Goal: Information Seeking & Learning: Learn about a topic

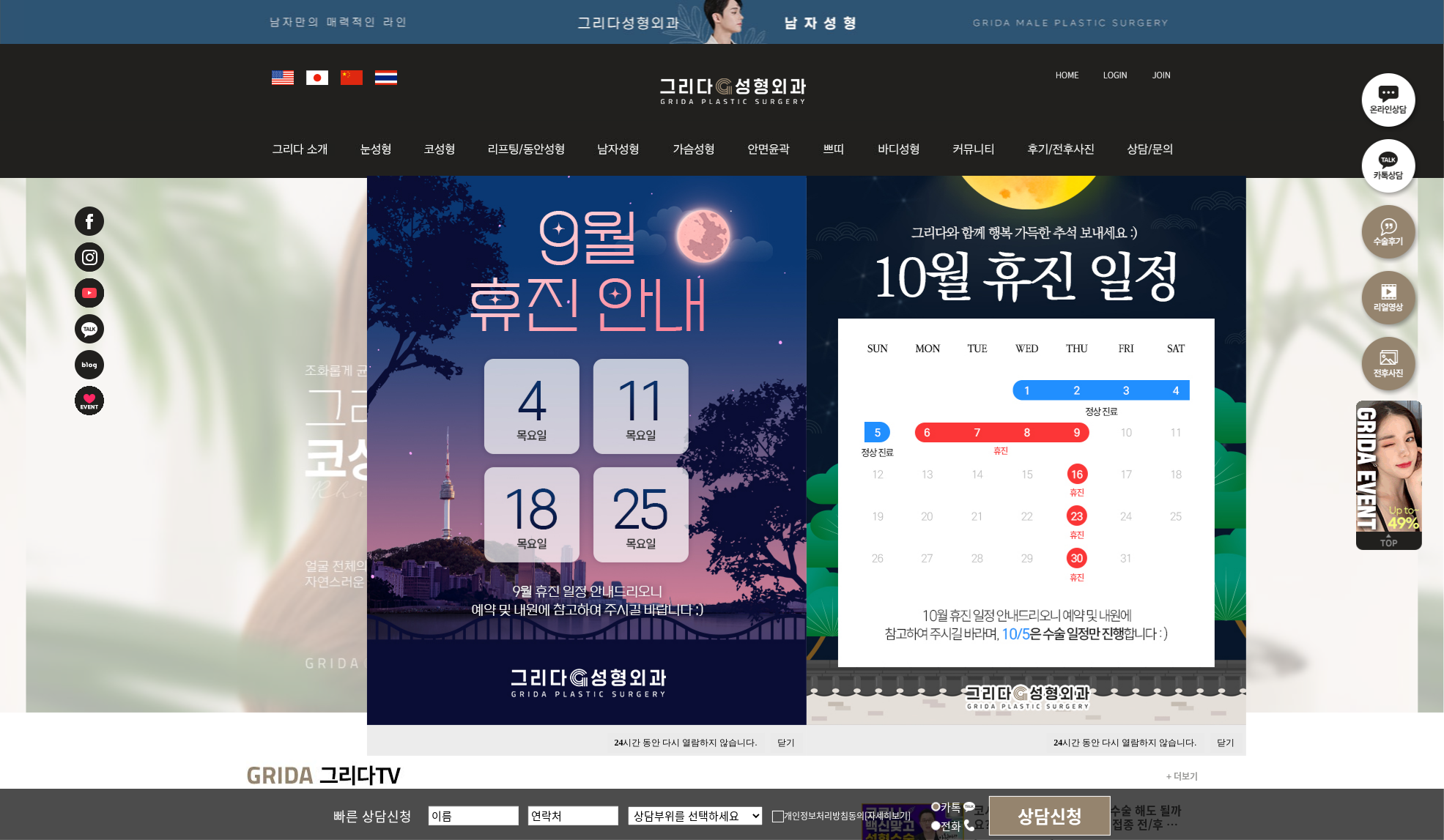
click at [1221, 741] on button "닫기" at bounding box center [1226, 743] width 32 height 20
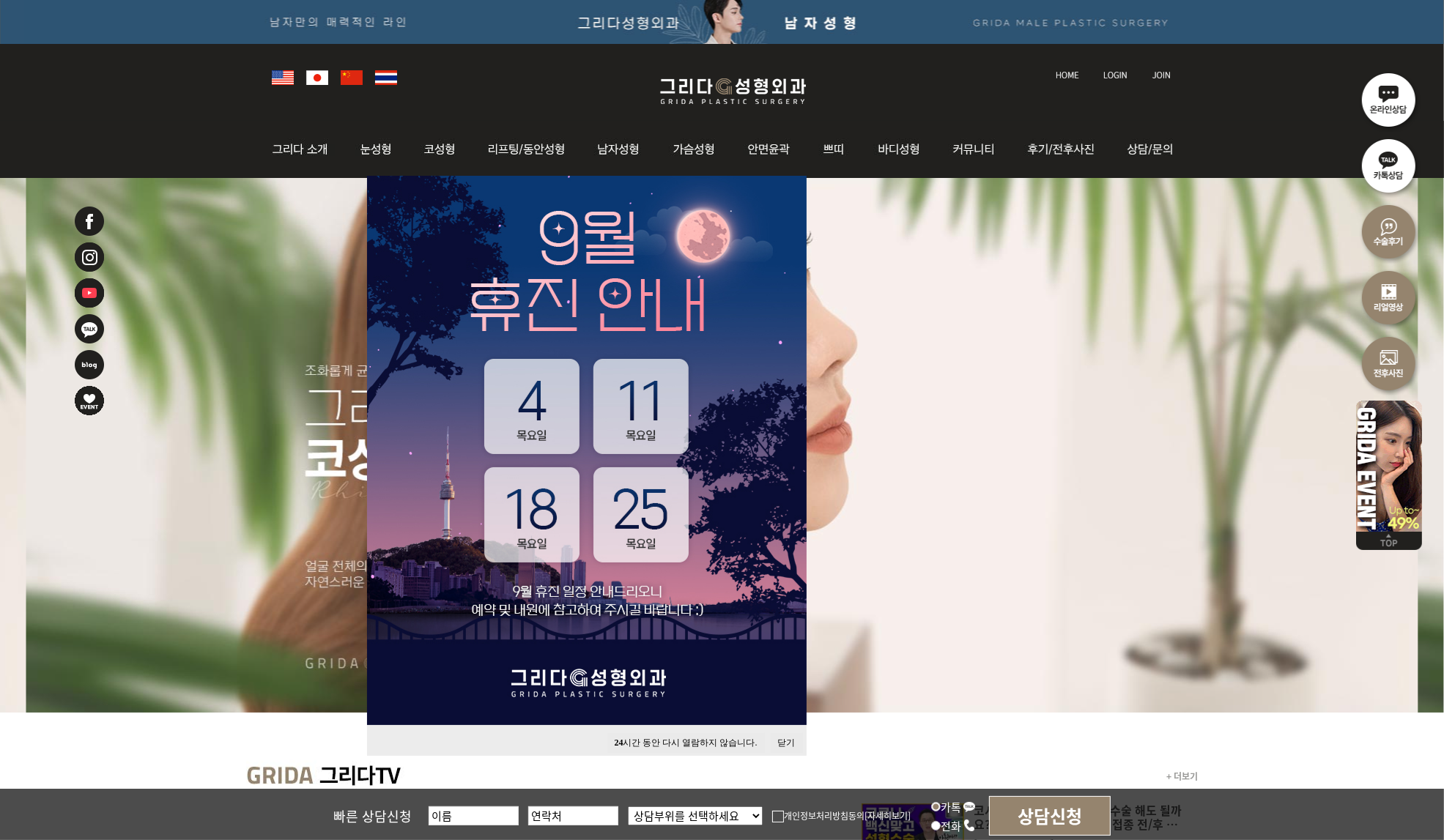
click at [786, 738] on button "닫기" at bounding box center [786, 743] width 32 height 20
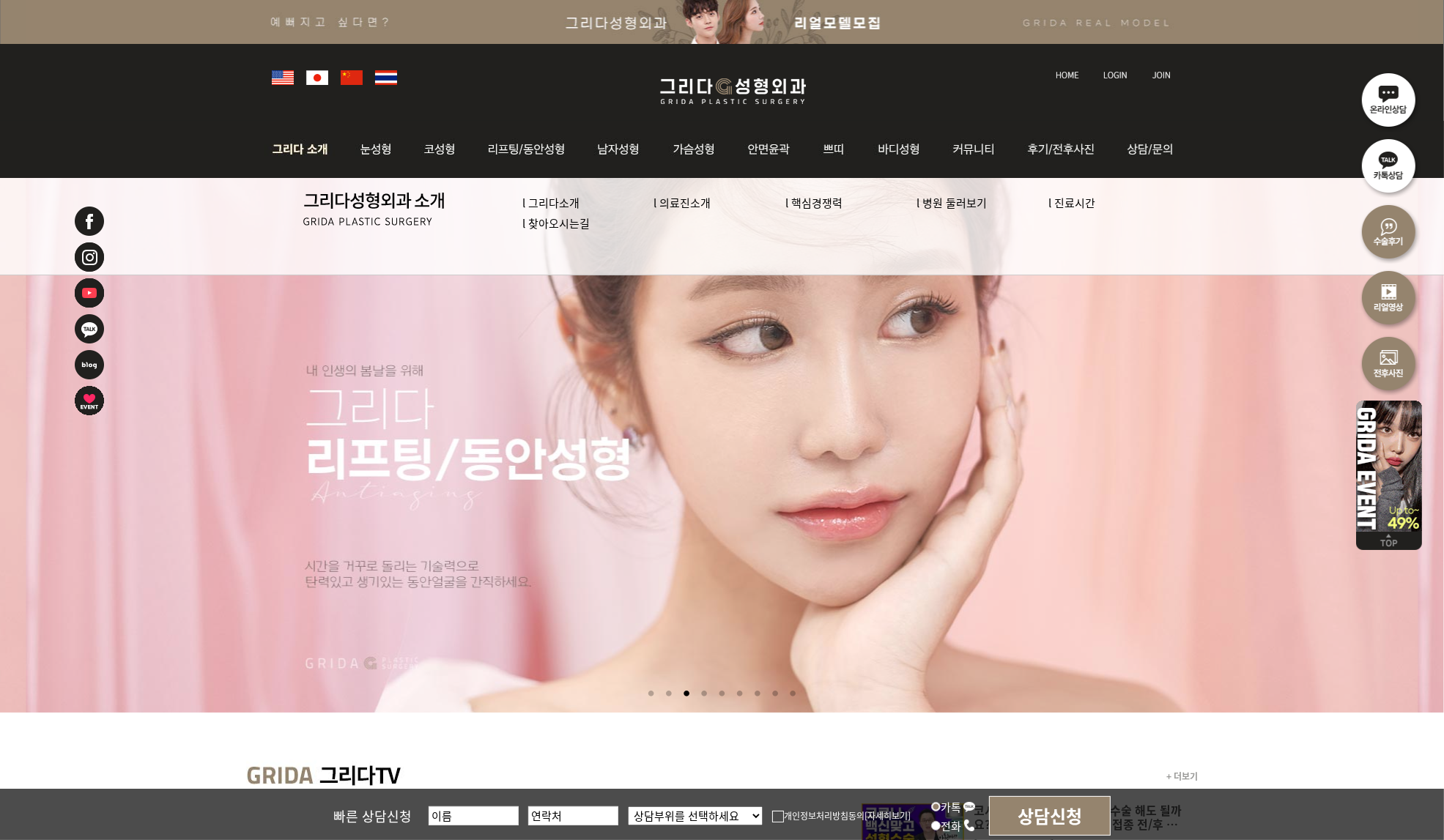
click at [688, 204] on link "l 의료진소개" at bounding box center [683, 202] width 57 height 16
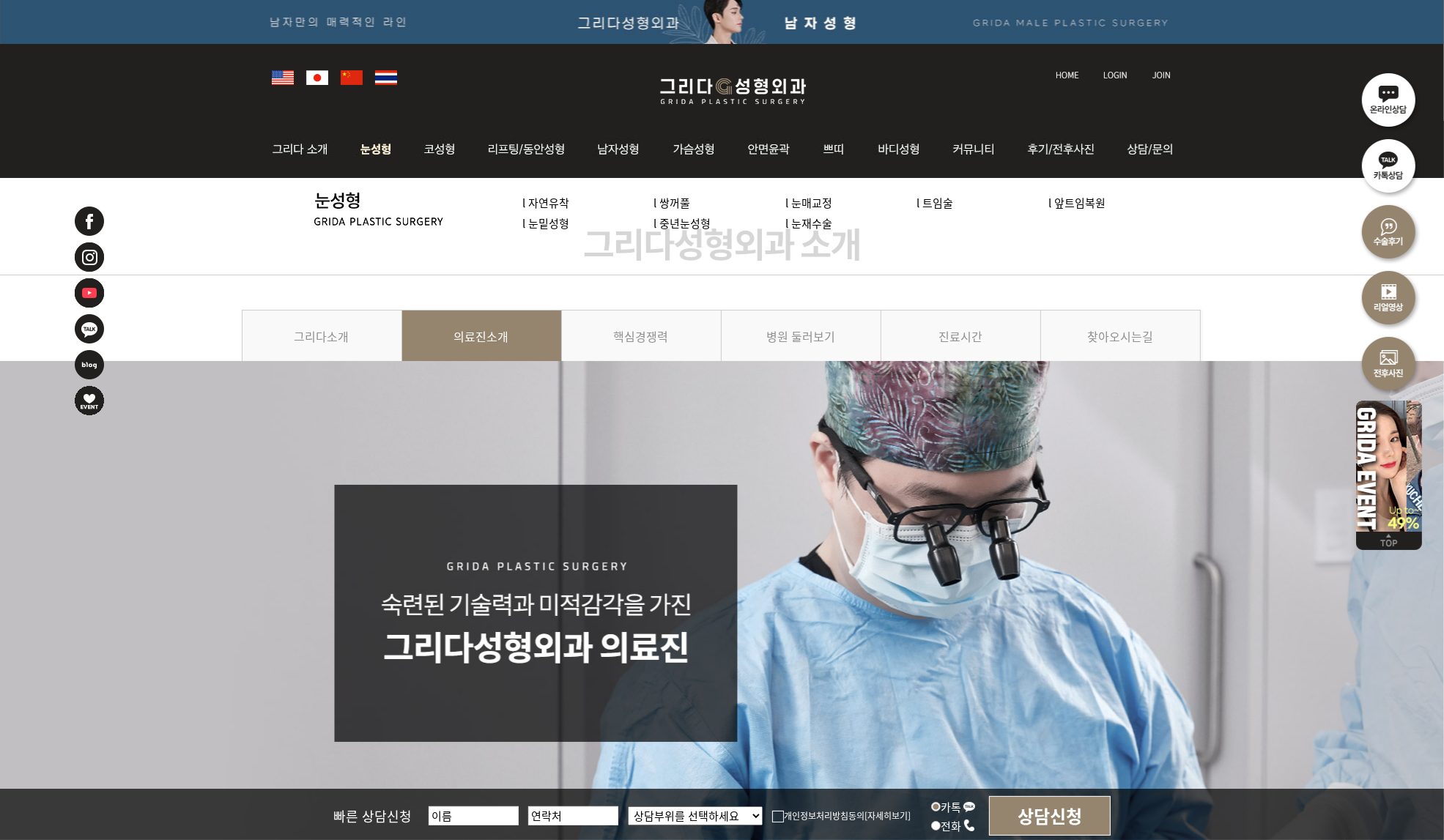
click at [686, 222] on link "l 중년눈성형" at bounding box center [683, 223] width 57 height 16
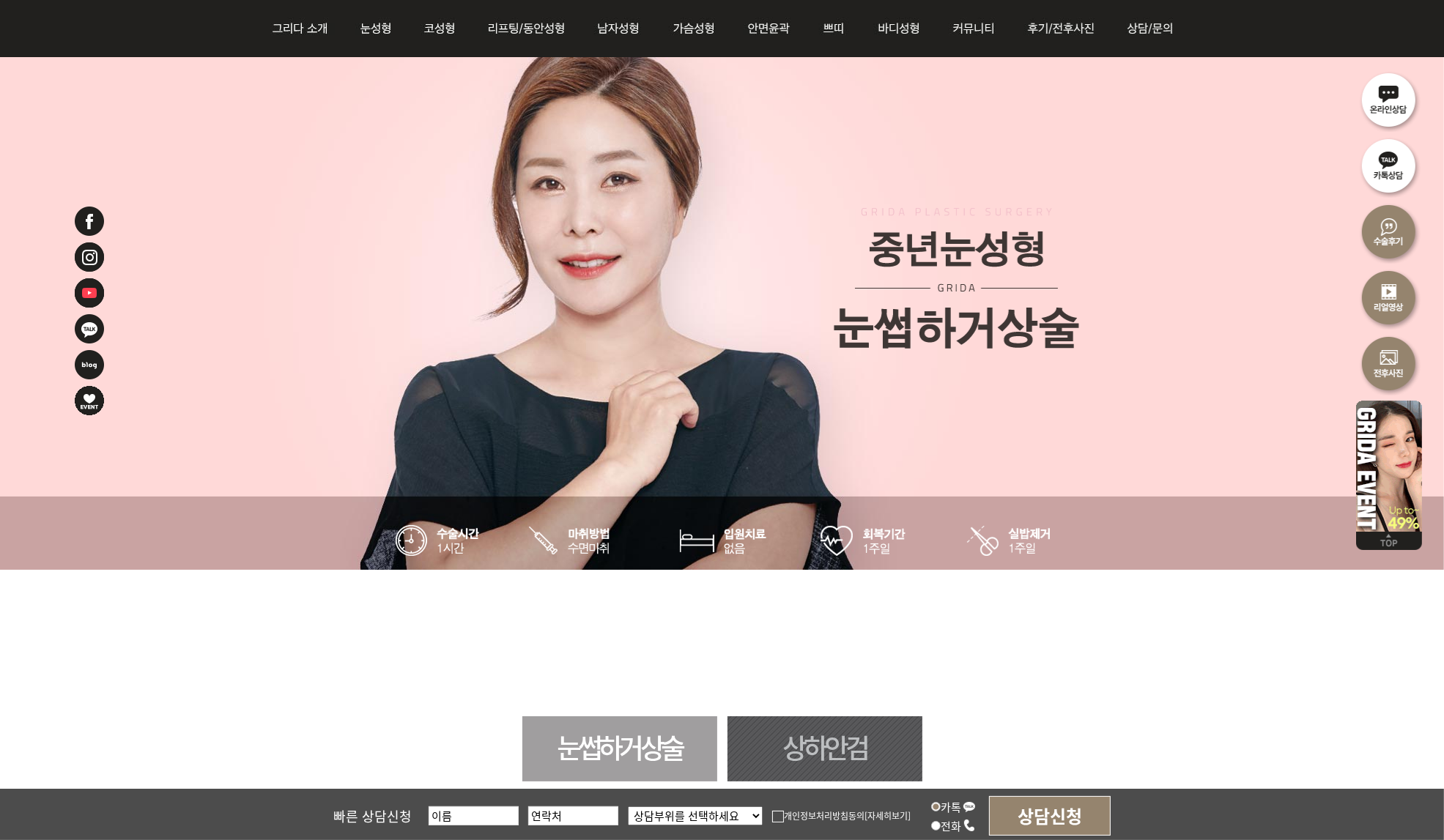
scroll to position [659, 0]
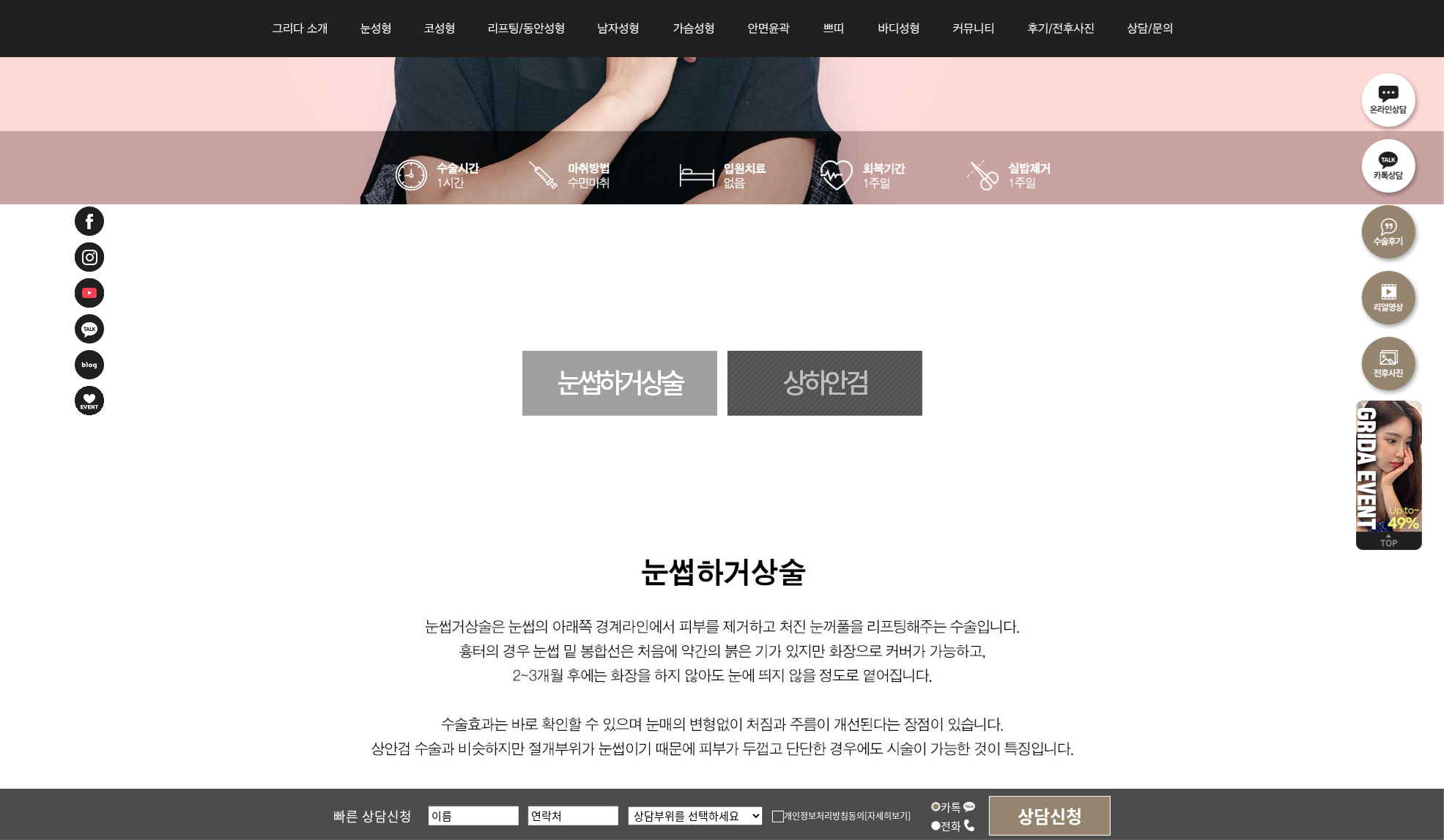
click at [783, 394] on link "상하안검" at bounding box center [825, 383] width 195 height 65
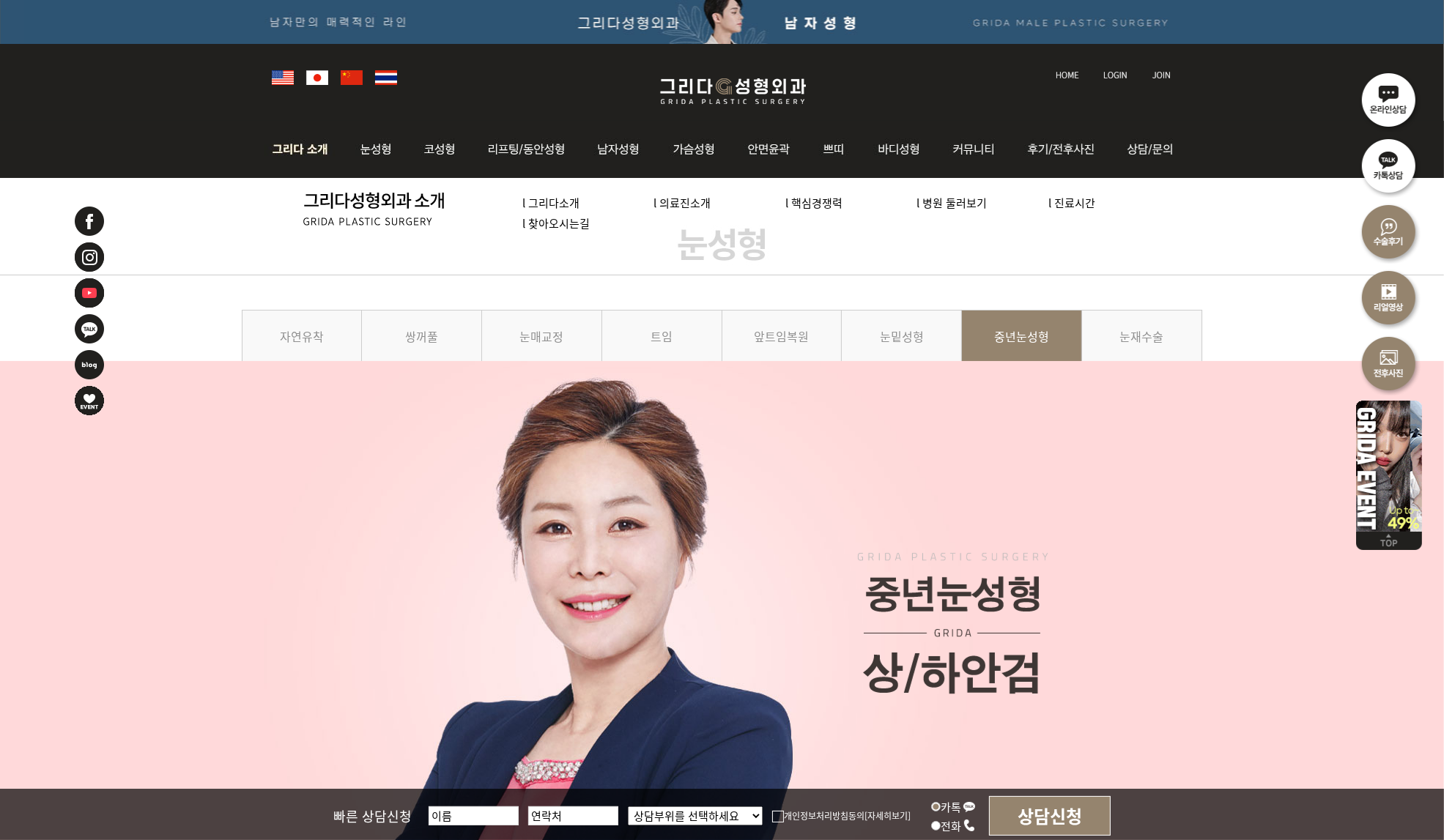
click at [954, 202] on link "l 병원 둘러보기" at bounding box center [952, 202] width 70 height 16
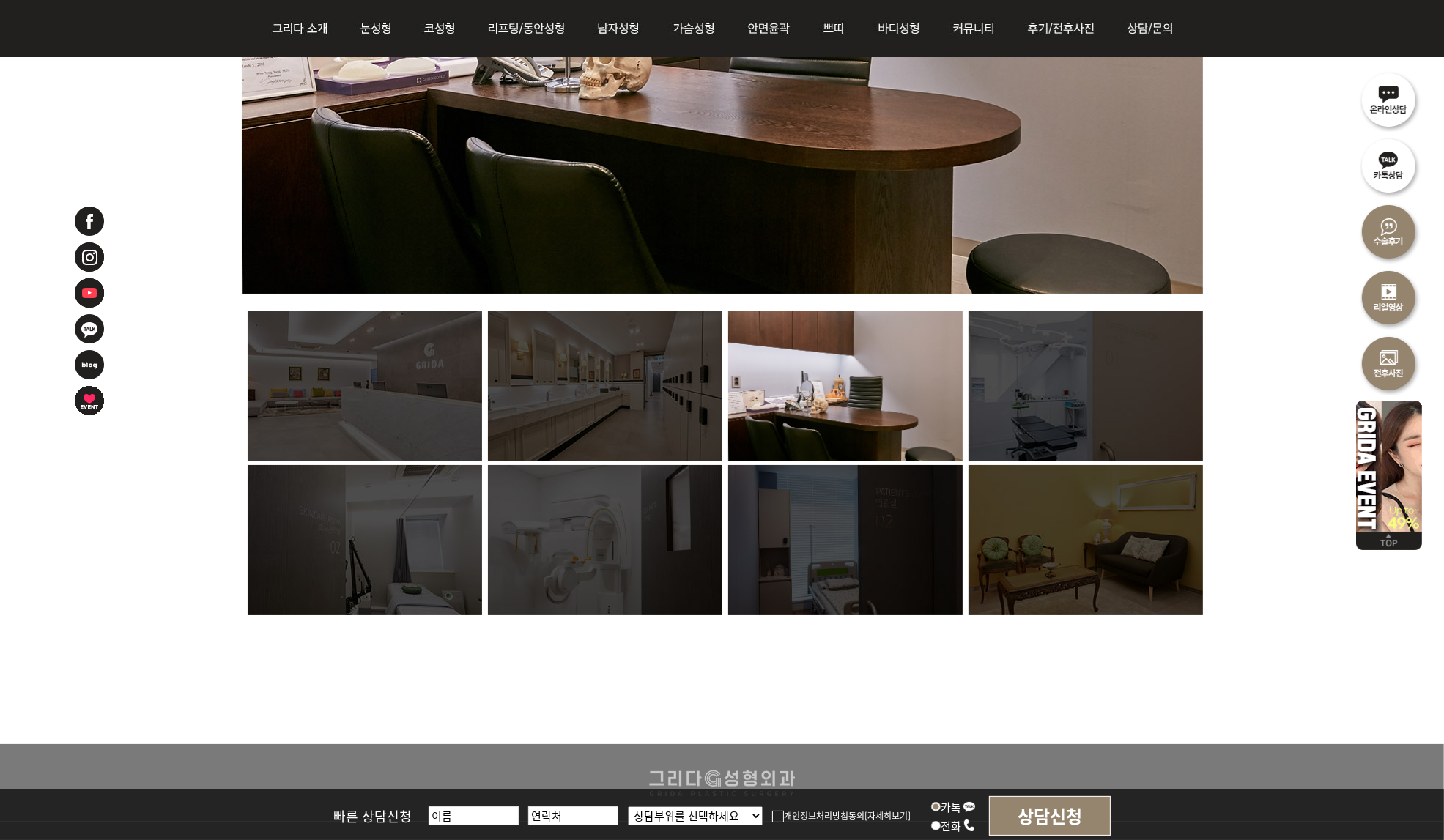
scroll to position [1026, 0]
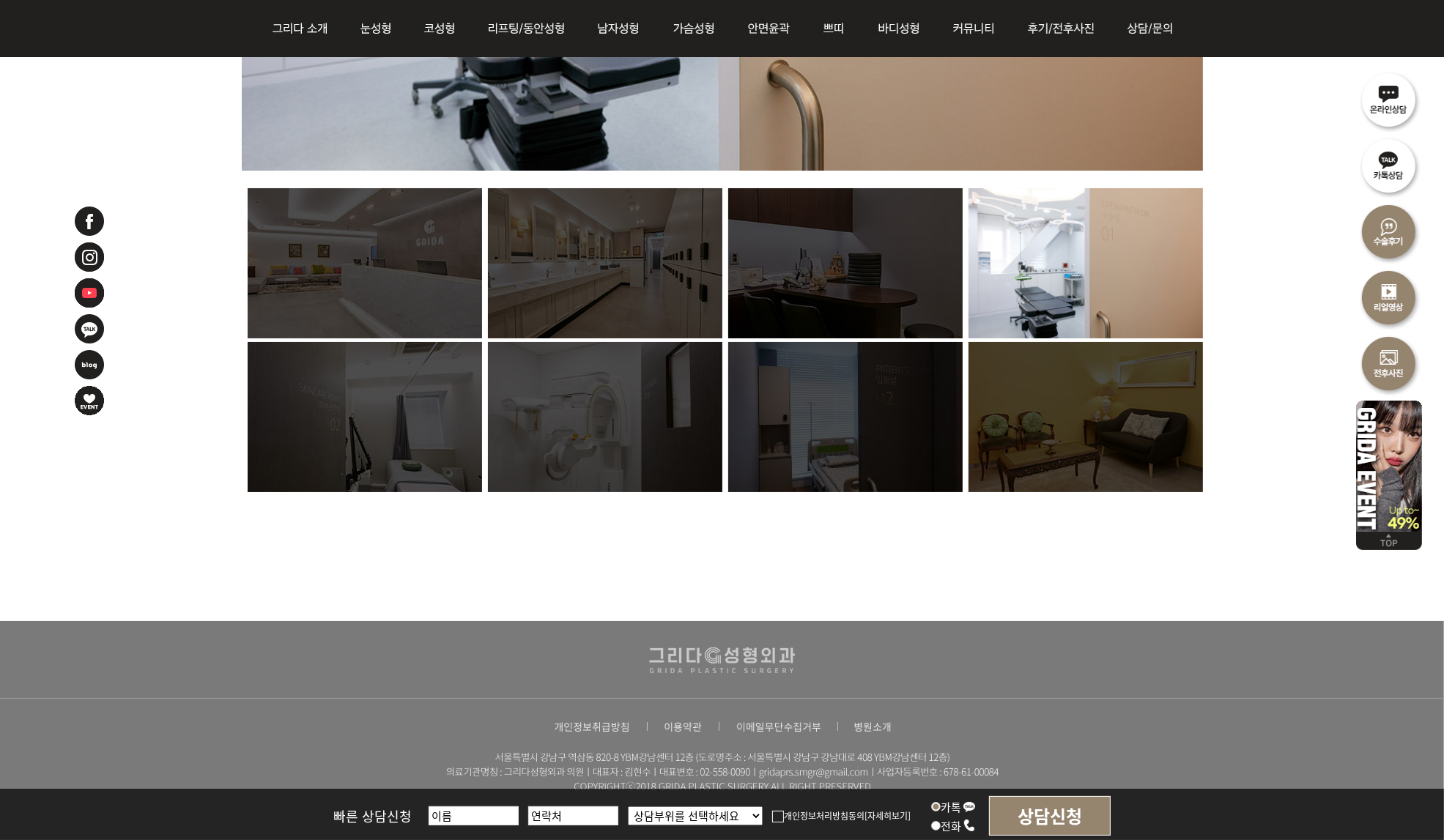
click at [1113, 258] on img at bounding box center [1086, 264] width 234 height 151
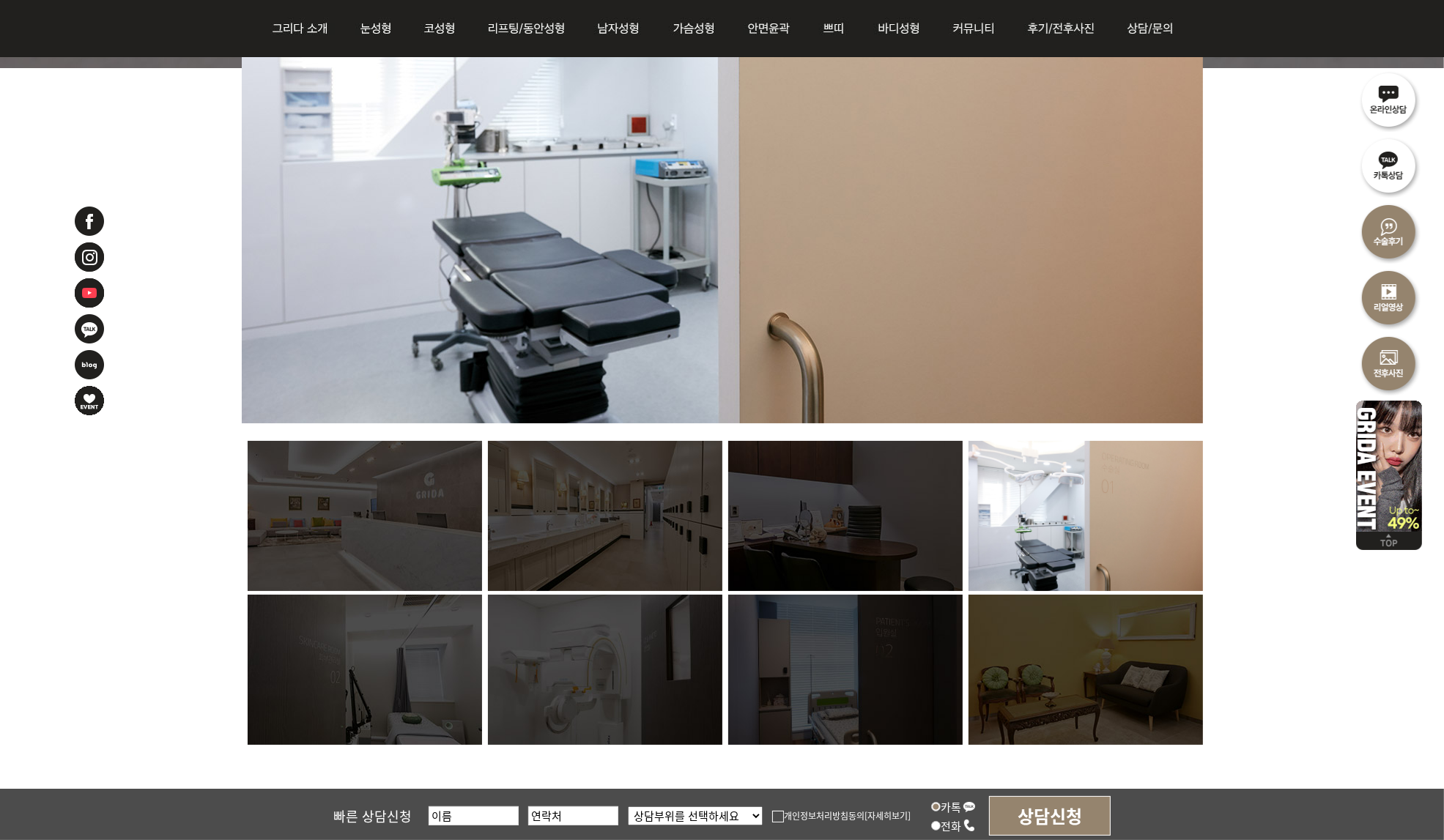
scroll to position [733, 0]
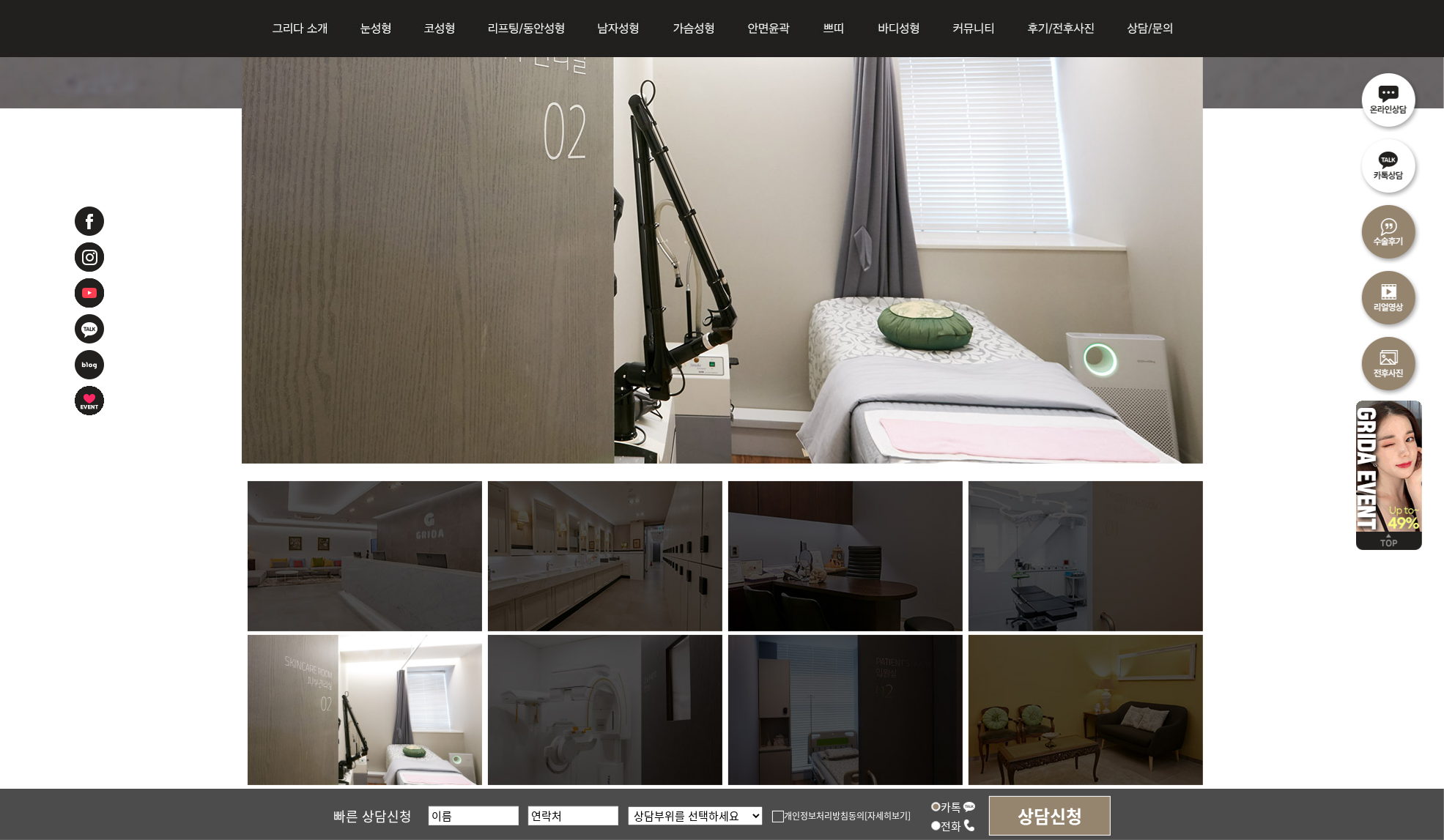
click at [425, 720] on img at bounding box center [364, 710] width 234 height 151
click at [557, 742] on img at bounding box center [605, 710] width 234 height 151
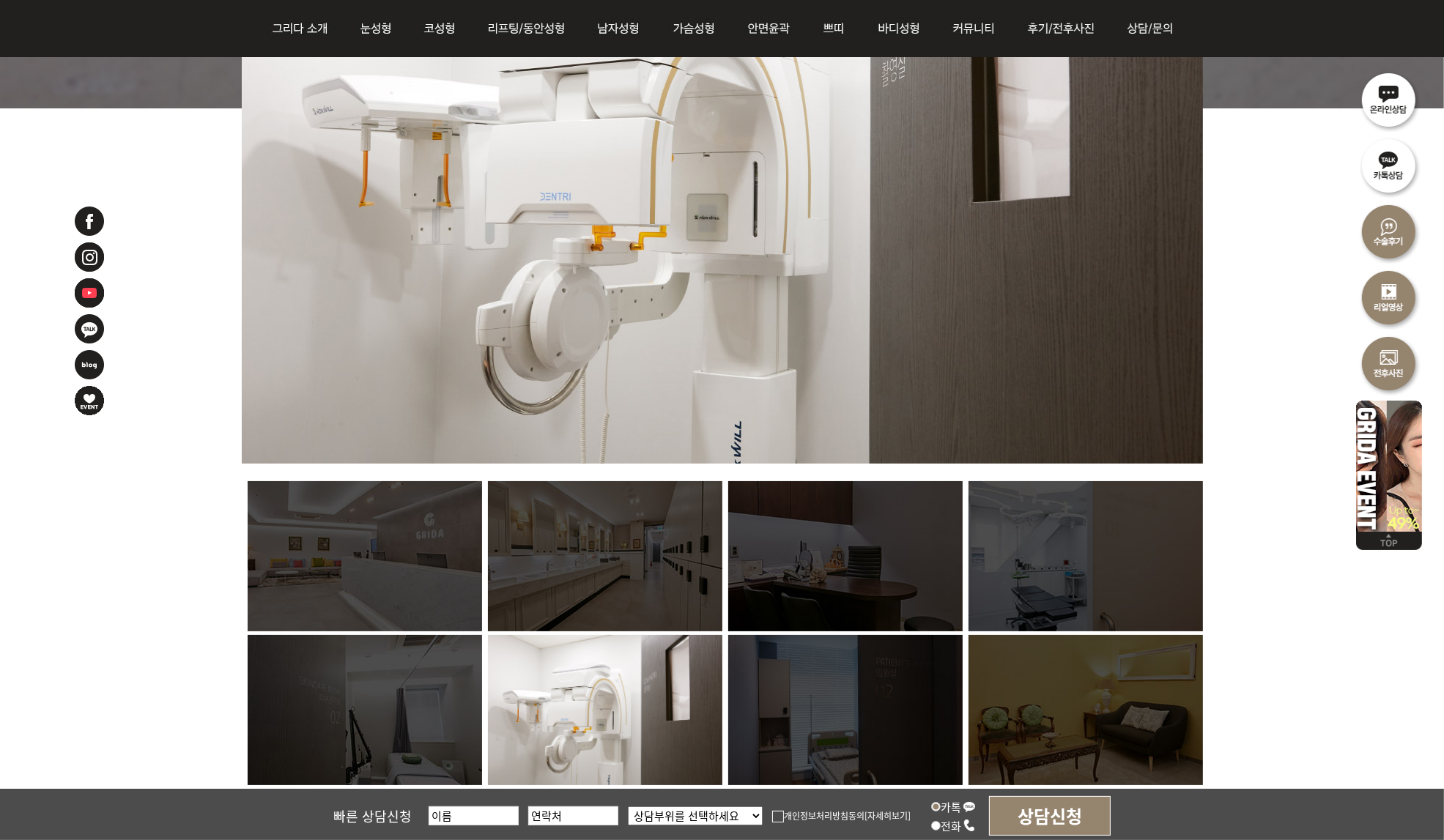
click at [797, 715] on img at bounding box center [845, 710] width 234 height 151
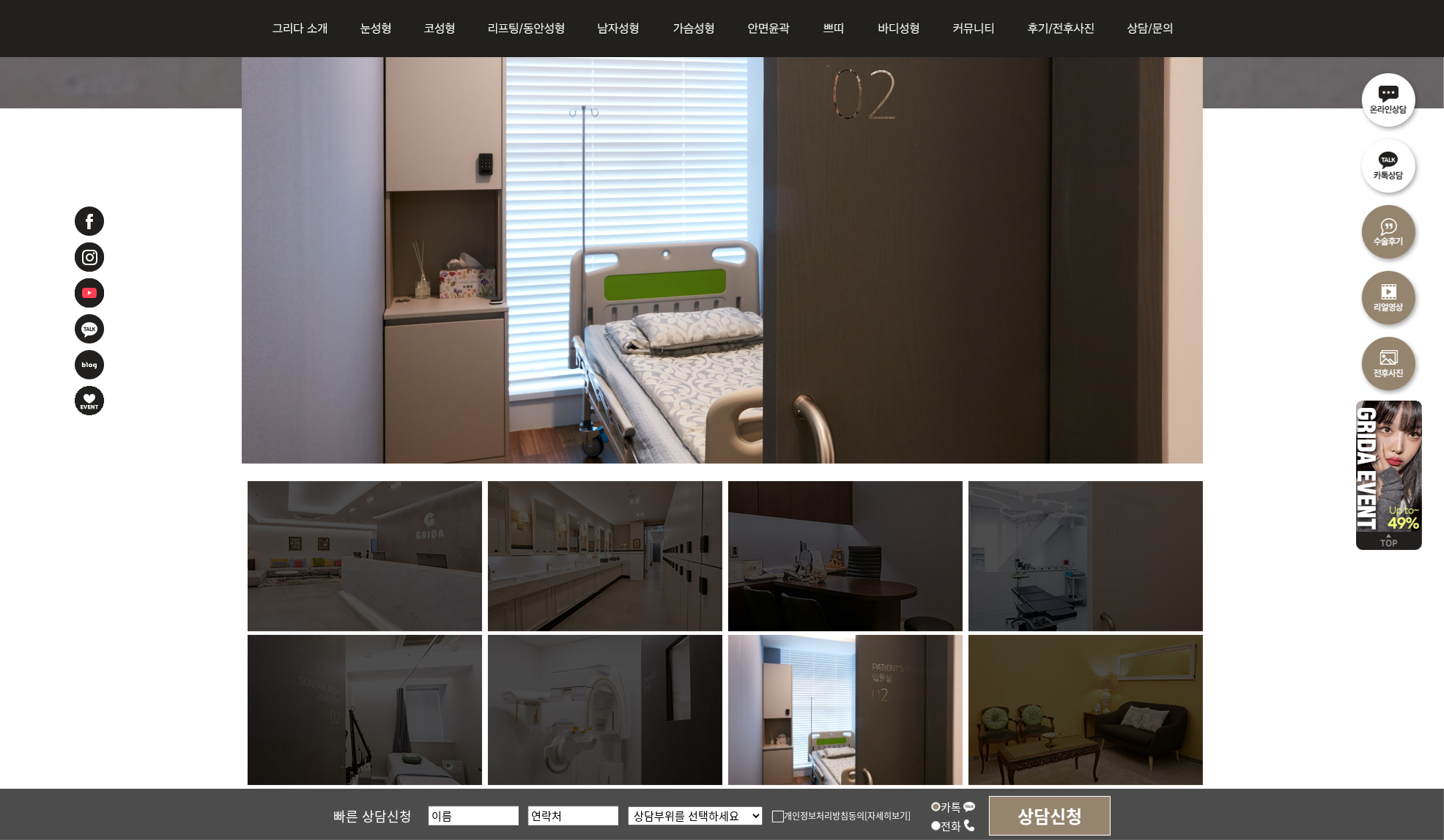
click at [999, 692] on img at bounding box center [1086, 710] width 234 height 151
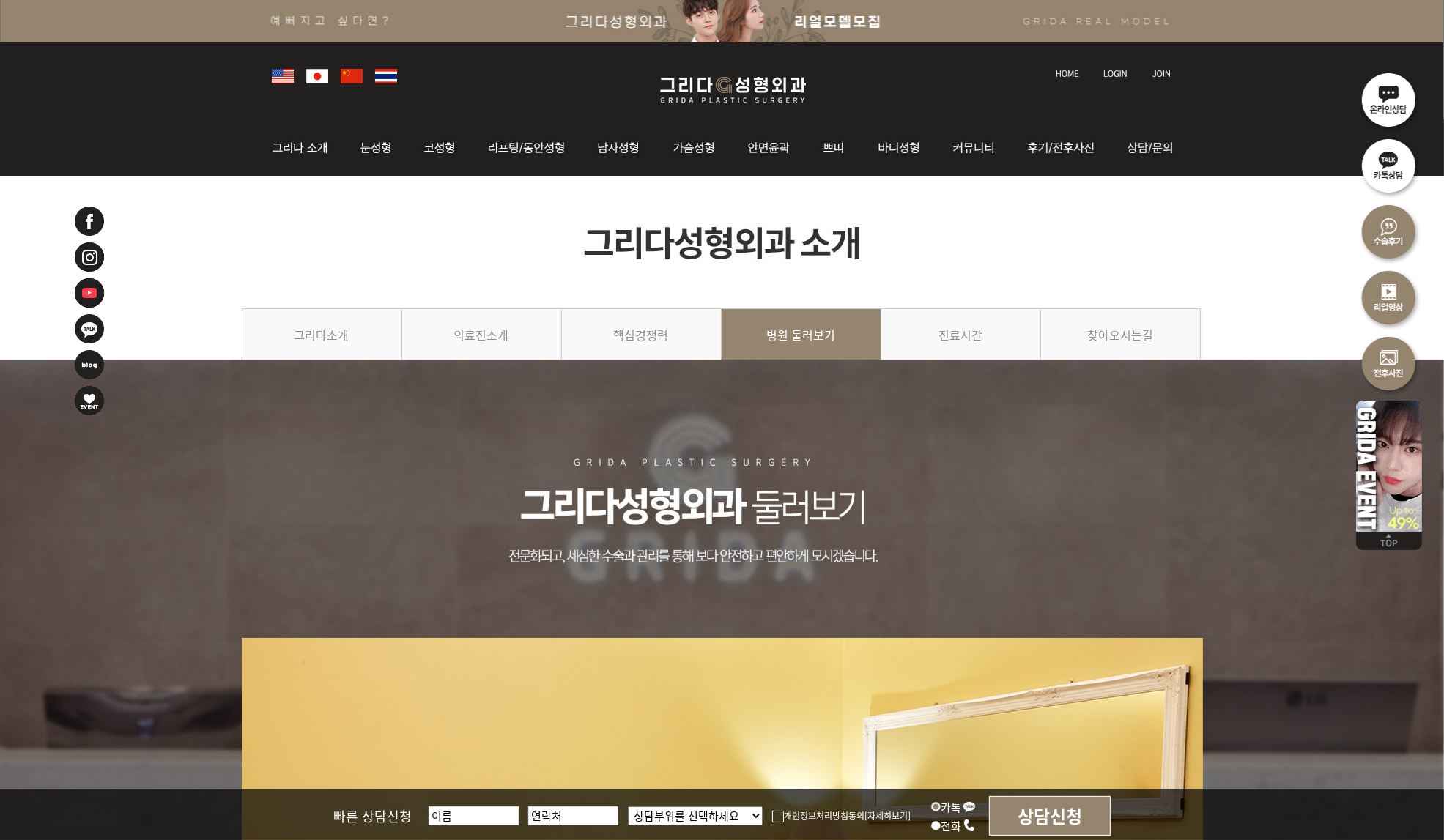
scroll to position [0, 0]
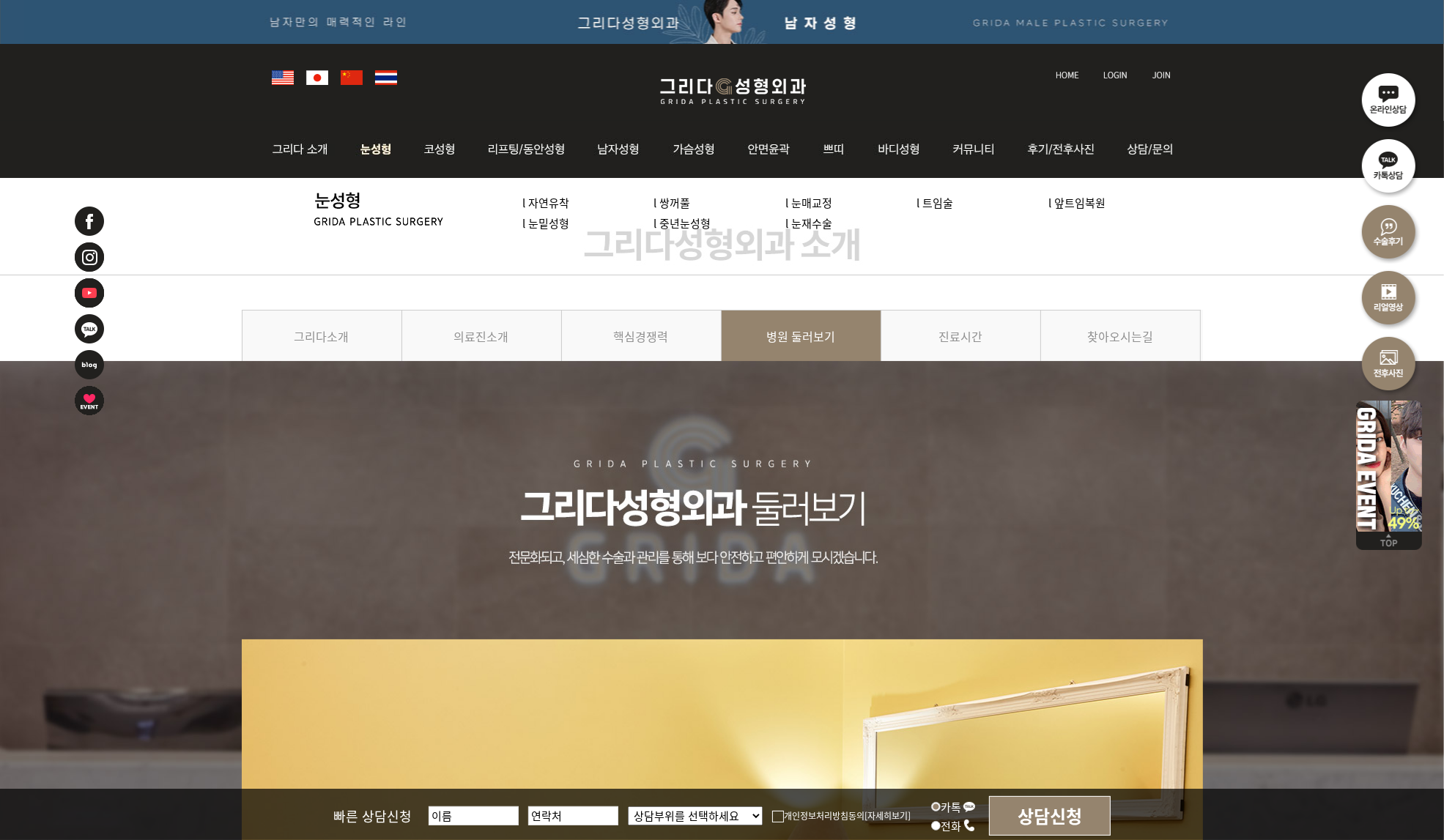
click at [539, 226] on link "l 눈밑성형" at bounding box center [546, 223] width 47 height 16
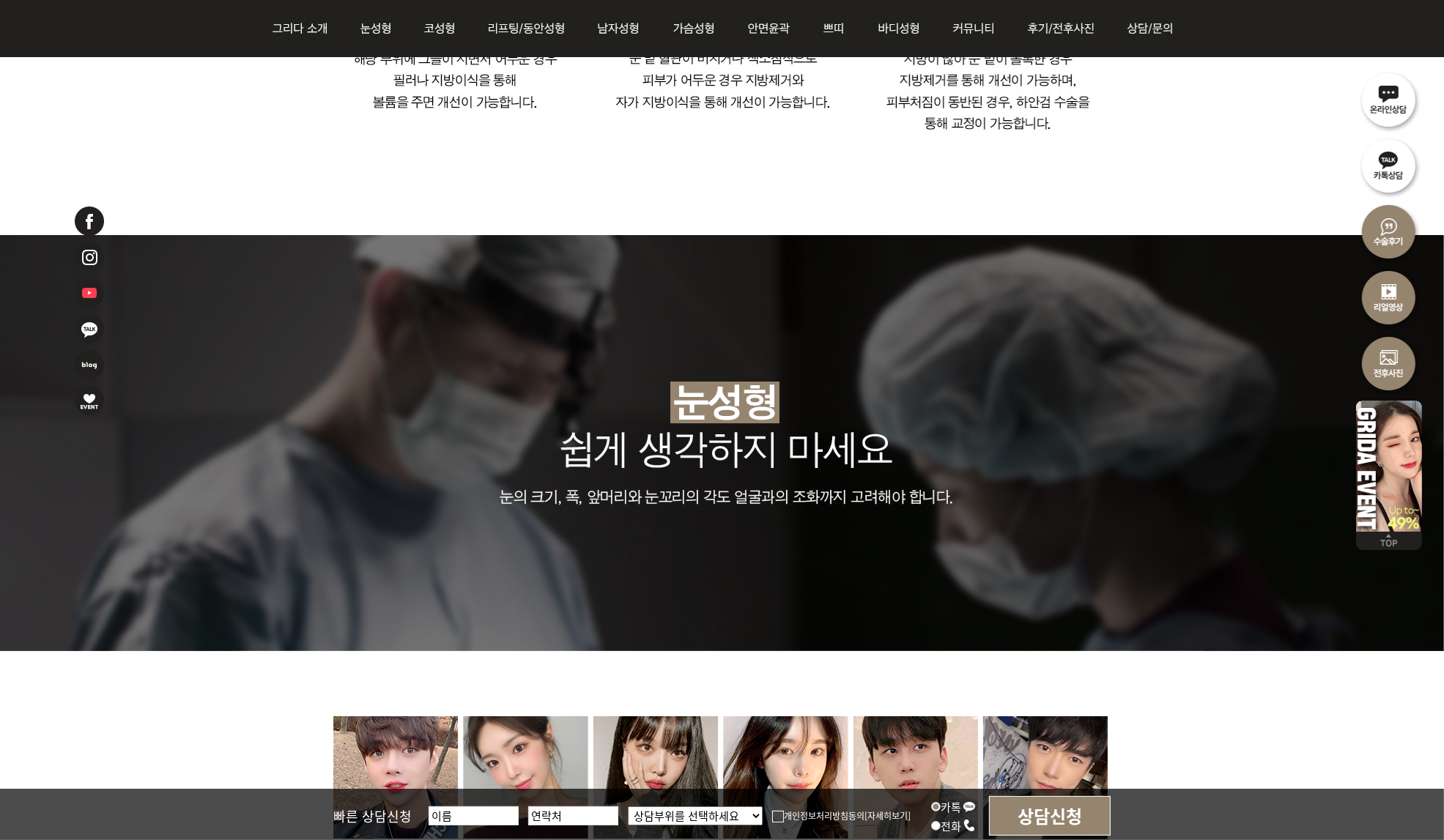
scroll to position [3736, 0]
